Goal: Browse casually: Explore the website without a specific task or goal

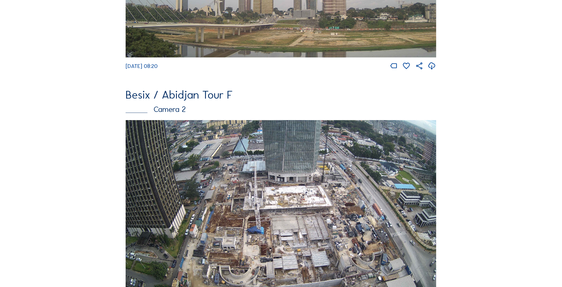
scroll to position [267, 0]
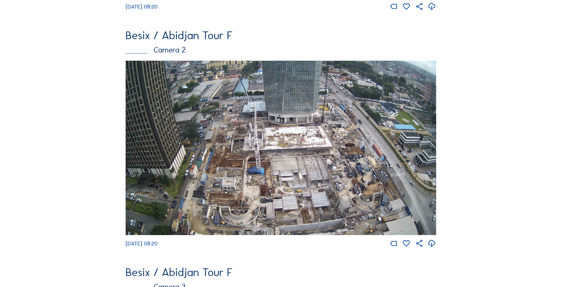
click at [317, 154] on img at bounding box center [281, 148] width 311 height 175
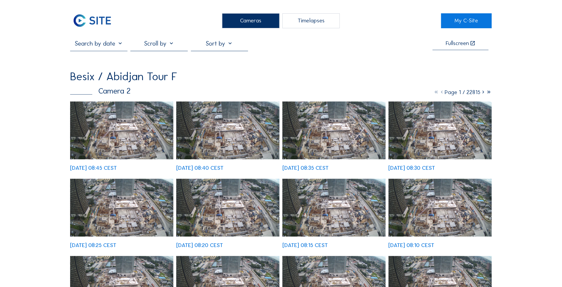
click at [135, 142] on img at bounding box center [121, 131] width 103 height 58
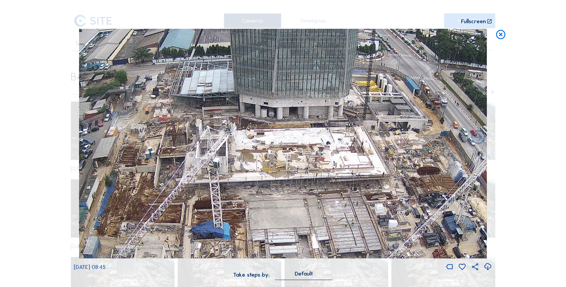
drag, startPoint x: 304, startPoint y: 110, endPoint x: 290, endPoint y: 118, distance: 16.1
click at [290, 118] on img at bounding box center [283, 144] width 408 height 230
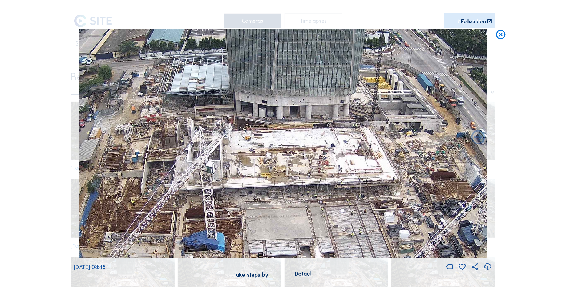
drag, startPoint x: 282, startPoint y: 119, endPoint x: 272, endPoint y: 131, distance: 15.9
click at [272, 131] on img at bounding box center [283, 144] width 408 height 230
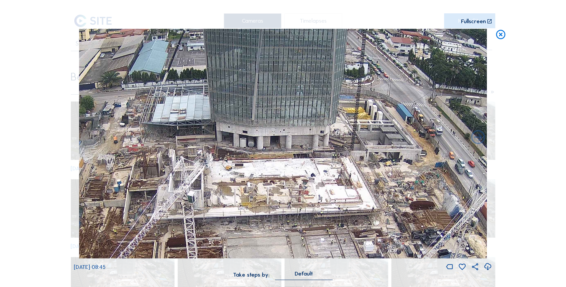
drag, startPoint x: 312, startPoint y: 139, endPoint x: 304, endPoint y: 160, distance: 22.2
click at [304, 160] on img at bounding box center [283, 144] width 408 height 230
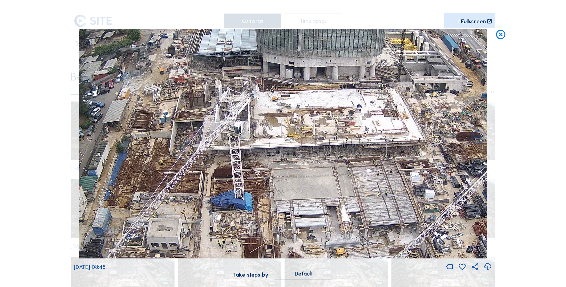
drag, startPoint x: 291, startPoint y: 185, endPoint x: 339, endPoint y: 113, distance: 86.8
click at [339, 113] on img at bounding box center [283, 144] width 408 height 230
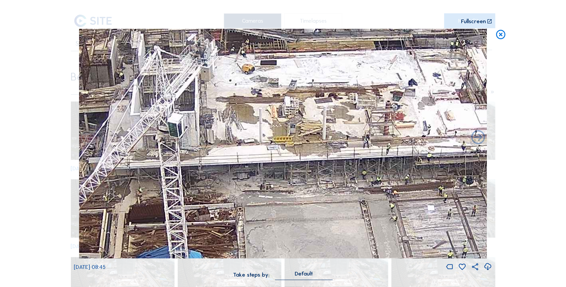
drag, startPoint x: 293, startPoint y: 161, endPoint x: 274, endPoint y: 171, distance: 21.1
click at [274, 171] on img at bounding box center [283, 144] width 408 height 230
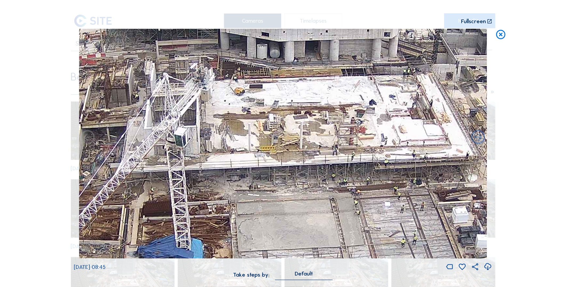
drag, startPoint x: 294, startPoint y: 156, endPoint x: 280, endPoint y: 159, distance: 13.6
click at [280, 159] on img at bounding box center [283, 144] width 408 height 230
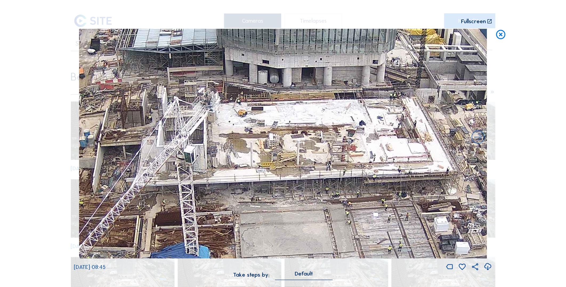
drag, startPoint x: 294, startPoint y: 142, endPoint x: 292, endPoint y: 156, distance: 14.2
click at [292, 156] on img at bounding box center [283, 144] width 408 height 230
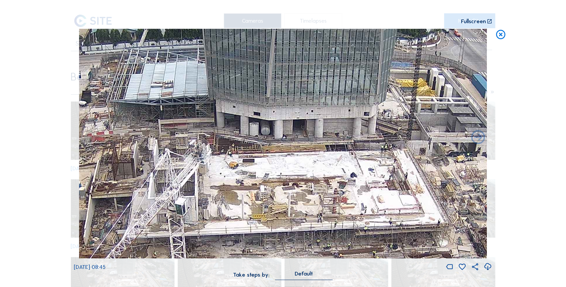
drag, startPoint x: 311, startPoint y: 141, endPoint x: 316, endPoint y: 194, distance: 52.8
click at [316, 194] on img at bounding box center [283, 144] width 408 height 230
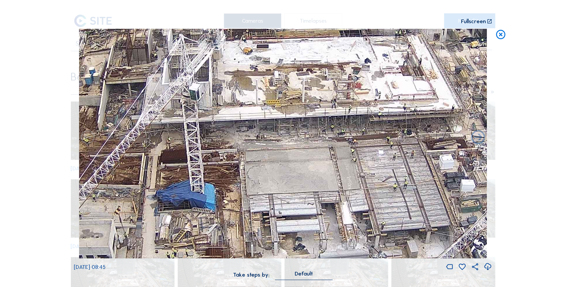
drag, startPoint x: 219, startPoint y: 211, endPoint x: 220, endPoint y: 95, distance: 116.0
click at [220, 95] on img at bounding box center [283, 144] width 408 height 230
drag, startPoint x: 228, startPoint y: 149, endPoint x: 215, endPoint y: 118, distance: 33.0
click at [215, 118] on img at bounding box center [283, 144] width 408 height 230
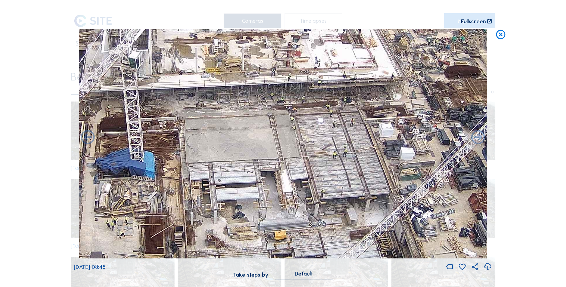
drag, startPoint x: 323, startPoint y: 153, endPoint x: 282, endPoint y: 169, distance: 43.5
click at [282, 169] on img at bounding box center [283, 144] width 408 height 230
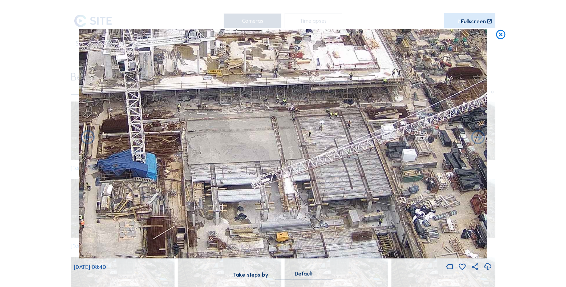
drag, startPoint x: 228, startPoint y: 147, endPoint x: 267, endPoint y: 164, distance: 42.9
click at [267, 164] on img at bounding box center [283, 144] width 408 height 230
